Goal: Task Accomplishment & Management: Use online tool/utility

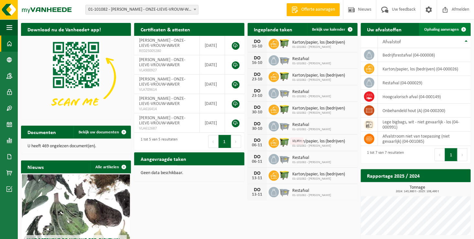
drag, startPoint x: 465, startPoint y: 29, endPoint x: 460, endPoint y: 29, distance: 5.5
click at [466, 29] on span at bounding box center [463, 29] width 13 height 13
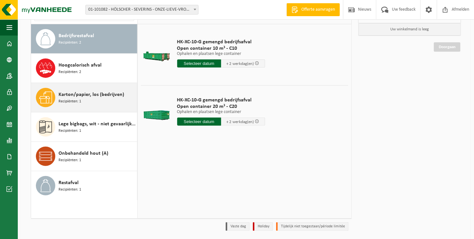
scroll to position [65, 0]
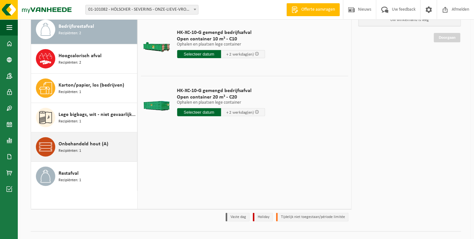
click at [66, 149] on span "Recipiënten: 1" at bounding box center [70, 151] width 23 height 6
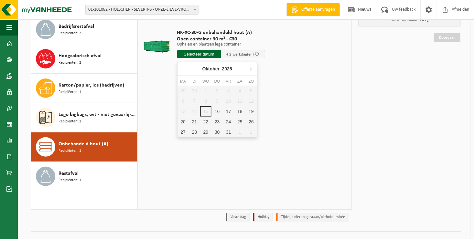
click at [205, 54] on input "text" at bounding box center [199, 54] width 44 height 8
click at [218, 111] on div "16" at bounding box center [217, 111] width 11 height 10
type input "Van 2025-10-16"
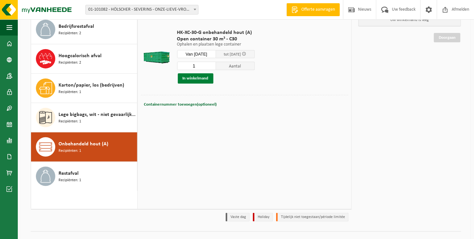
click at [194, 79] on button "In winkelmand" at bounding box center [196, 78] width 36 height 10
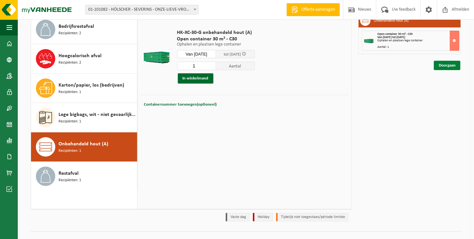
click at [445, 65] on link "Doorgaan" at bounding box center [447, 65] width 27 height 9
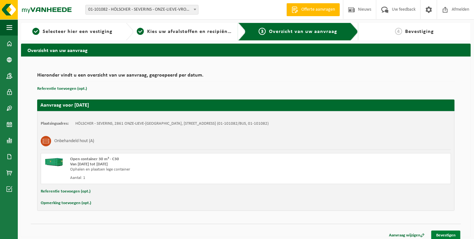
click at [450, 236] on link "Bevestigen" at bounding box center [445, 235] width 29 height 9
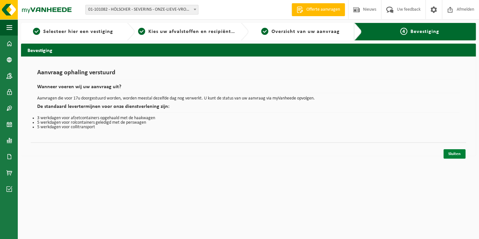
click at [450, 153] on link "Sluiten" at bounding box center [455, 153] width 22 height 9
